Goal: Task Accomplishment & Management: Manage account settings

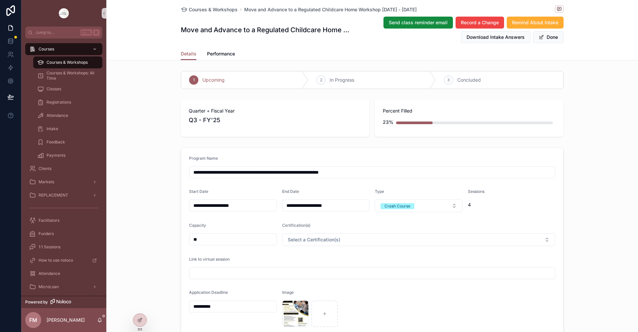
scroll to position [30, 0]
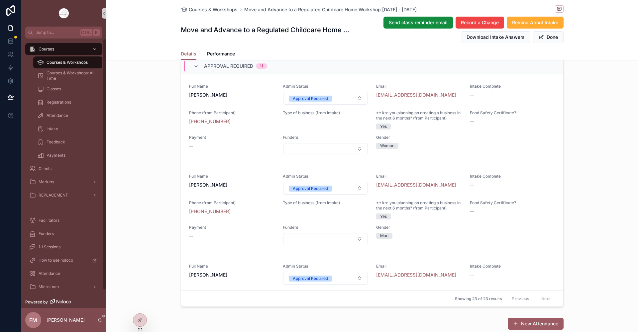
click at [75, 62] on span "Courses & Workshops" at bounding box center [66, 62] width 41 height 5
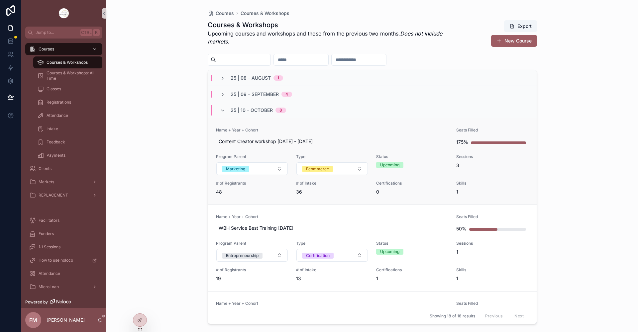
click at [321, 124] on link "Name + Year + Cohort Content Creator workshop [DATE] - [DATE] Seats Filled 175%…" at bounding box center [372, 161] width 328 height 87
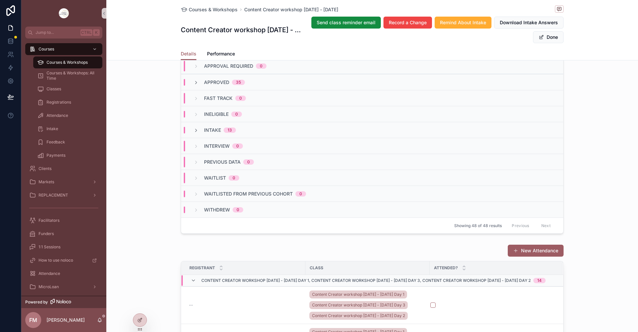
scroll to position [565, 0]
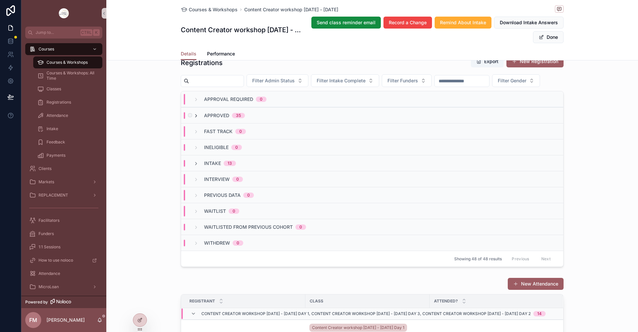
click at [193, 119] on icon "scrollable content" at bounding box center [195, 115] width 5 height 5
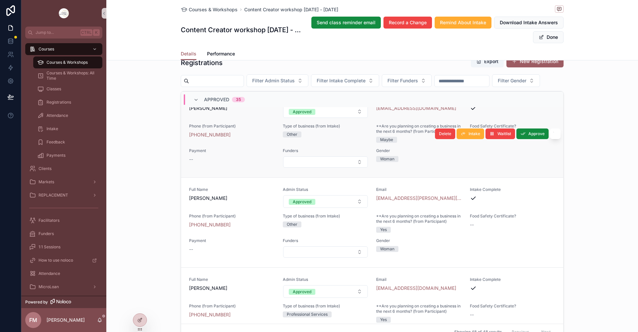
scroll to position [3038, 0]
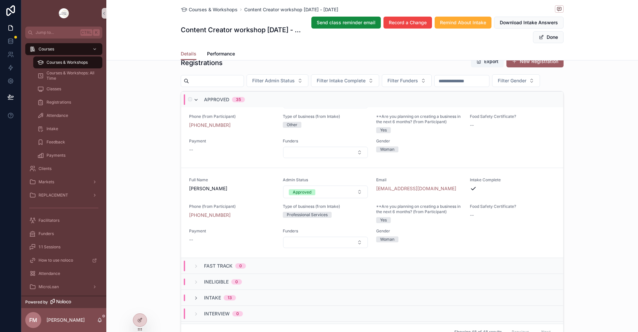
click at [194, 103] on icon "scrollable content" at bounding box center [195, 99] width 5 height 5
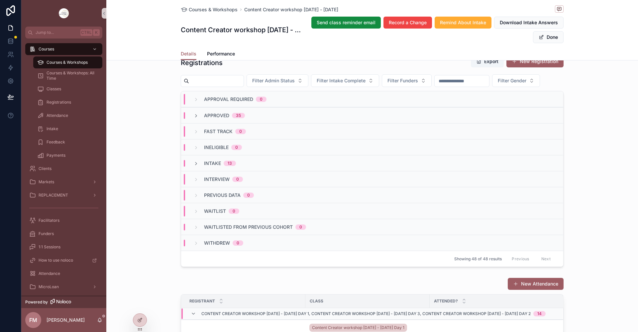
scroll to position [0, 0]
click at [49, 62] on span "Courses & Workshops" at bounding box center [66, 62] width 41 height 5
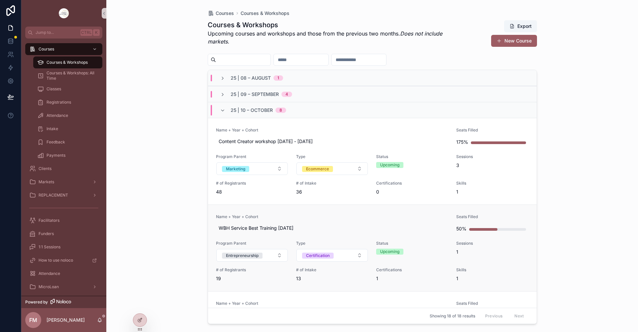
click at [334, 215] on span "Name + Year + Cohort" at bounding box center [332, 216] width 232 height 5
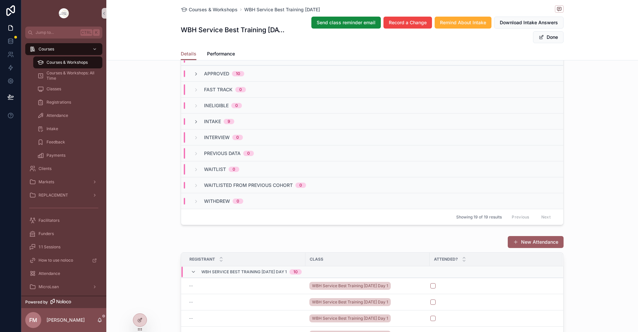
scroll to position [465, 0]
click at [193, 124] on icon "scrollable content" at bounding box center [195, 121] width 5 height 5
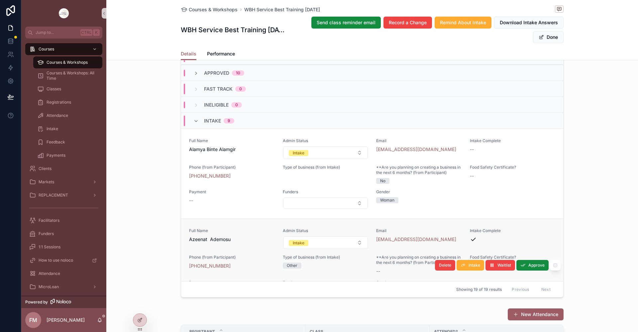
scroll to position [66, 0]
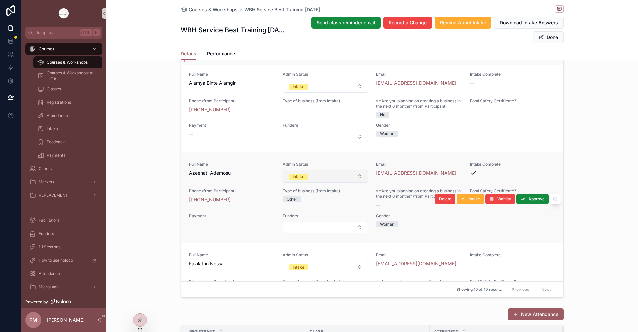
click at [326, 183] on button "Intake" at bounding box center [325, 176] width 85 height 13
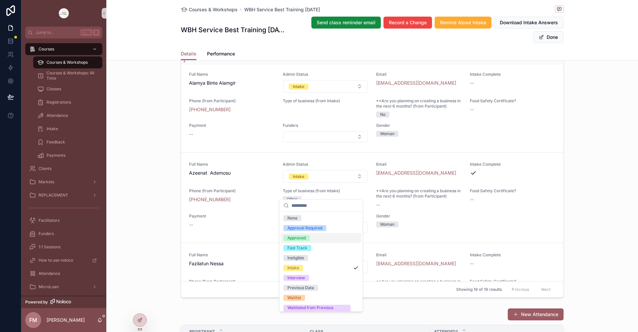
click at [316, 236] on div "Approved" at bounding box center [321, 238] width 80 height 10
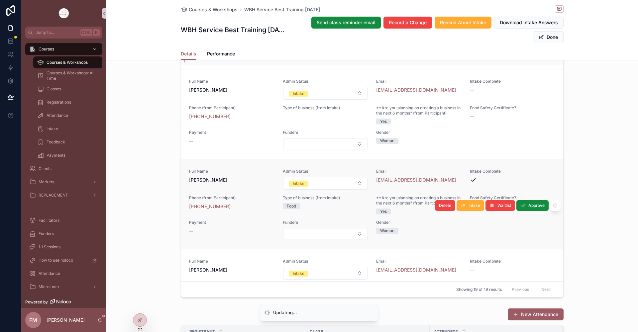
scroll to position [332, 0]
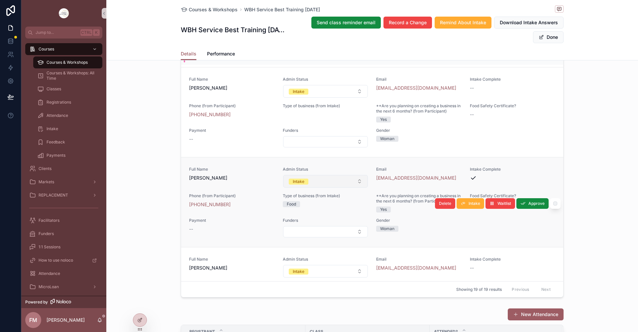
click at [316, 188] on button "Intake" at bounding box center [325, 181] width 85 height 13
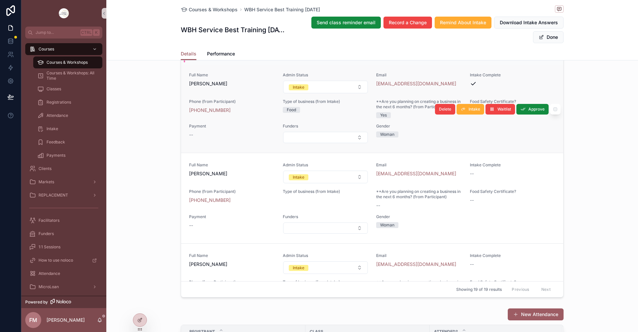
scroll to position [432, 0]
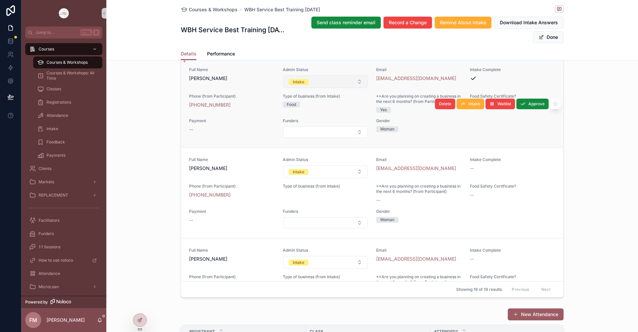
click at [332, 88] on button "Intake" at bounding box center [325, 81] width 85 height 13
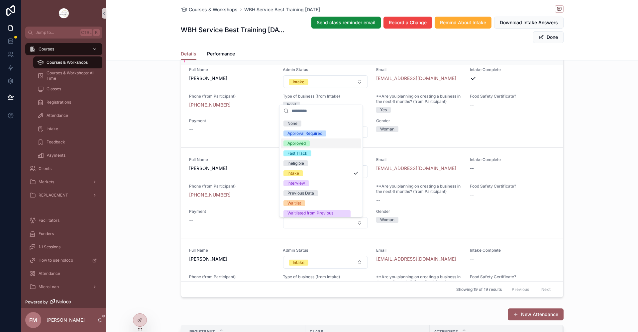
click at [301, 143] on div "Approved" at bounding box center [296, 143] width 18 height 6
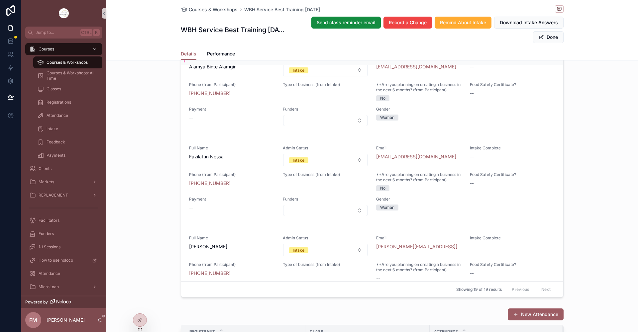
scroll to position [0, 0]
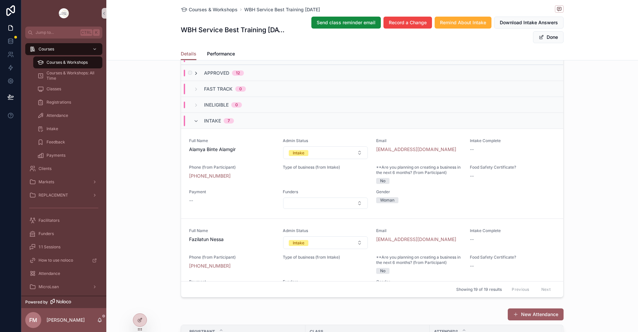
click at [194, 76] on icon "scrollable content" at bounding box center [195, 73] width 5 height 5
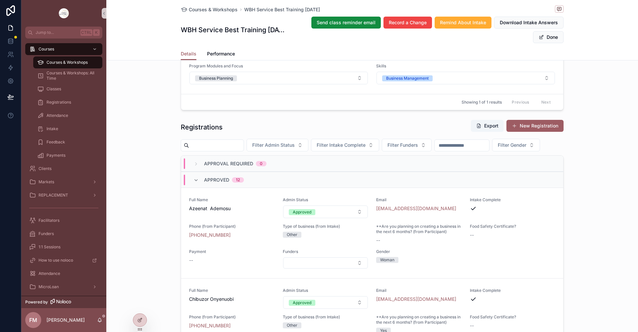
scroll to position [299, 0]
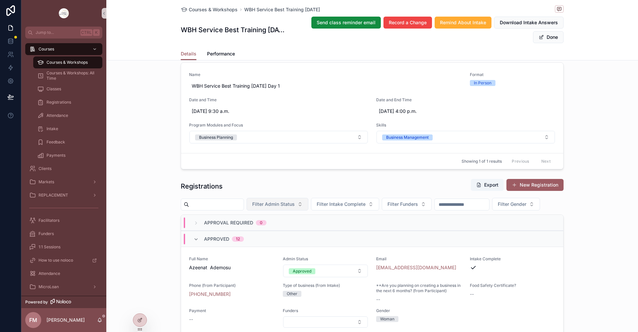
click at [286, 202] on span "Filter Admin Status" at bounding box center [273, 204] width 43 height 7
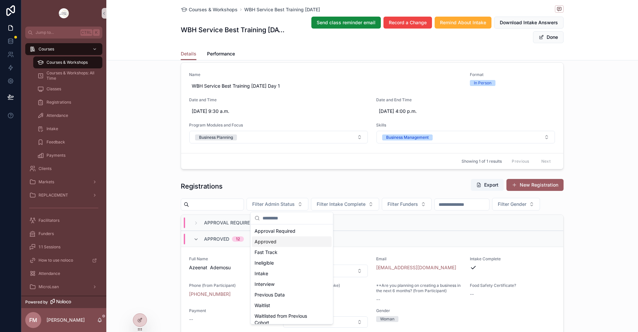
click at [271, 244] on div "Approved" at bounding box center [292, 241] width 80 height 11
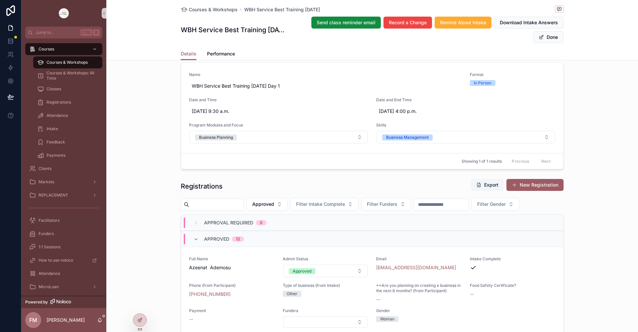
click at [482, 186] on button "Export" at bounding box center [487, 185] width 33 height 12
